Goal: Answer question/provide support

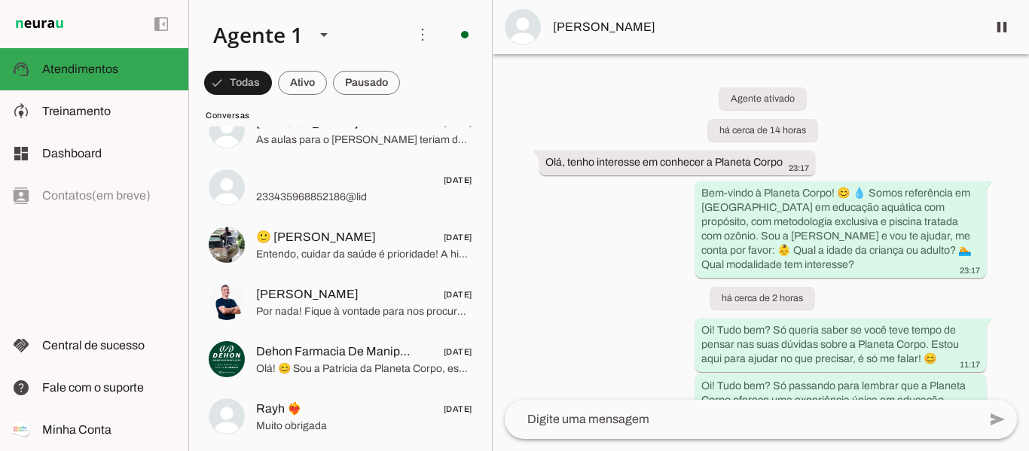
scroll to position [2861, 0]
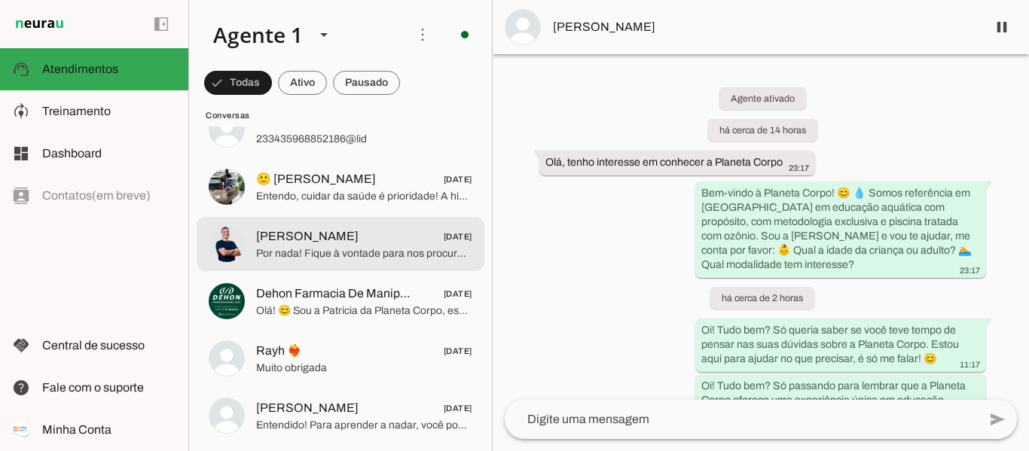
click at [333, 249] on span "Por nada! Fique à vontade para nos procurar quando quiser conhecer a Planeta Co…" at bounding box center [364, 253] width 216 height 15
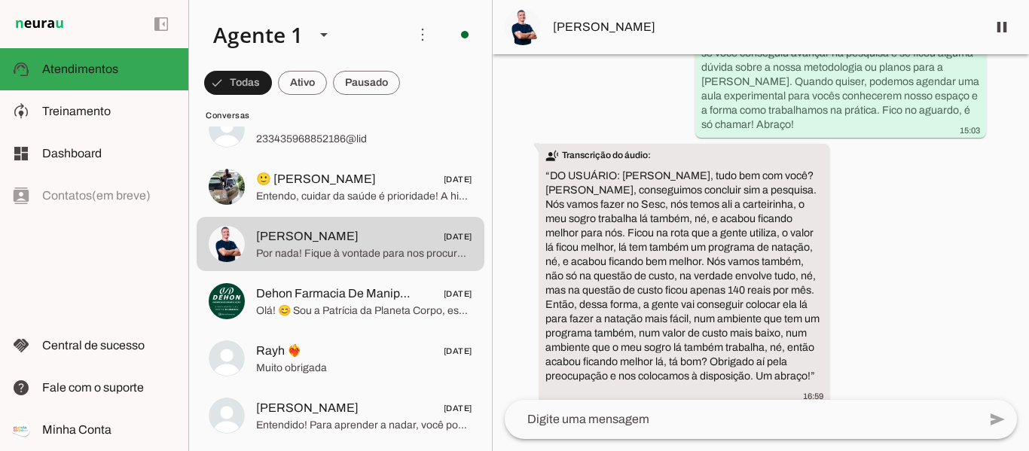
scroll to position [3047, 0]
